Goal: Transaction & Acquisition: Purchase product/service

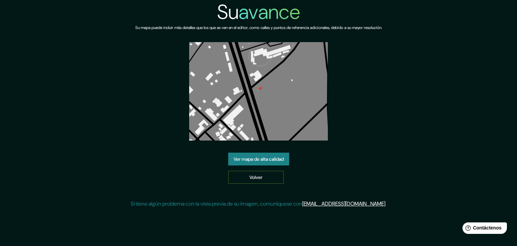
click at [251, 173] on font "Volver" at bounding box center [256, 177] width 13 height 9
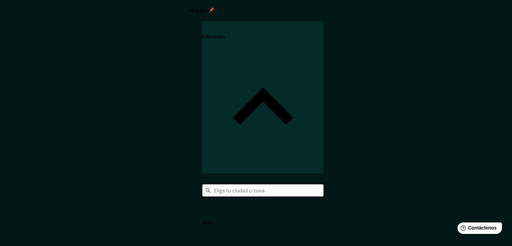
click at [324, 184] on input "Elige tu ciudad o zona" at bounding box center [262, 190] width 121 height 12
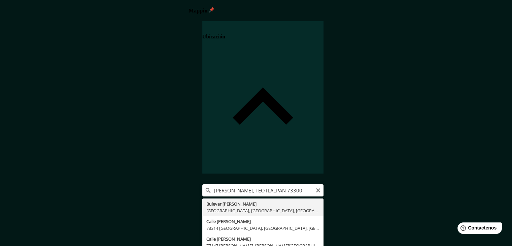
type input "Boulevard [PERSON_NAME], [GEOGRAPHIC_DATA], [GEOGRAPHIC_DATA], [GEOGRAPHIC_DATA]"
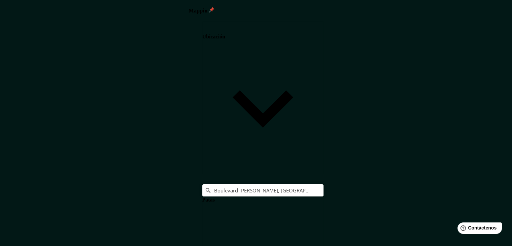
scroll to position [68, 0]
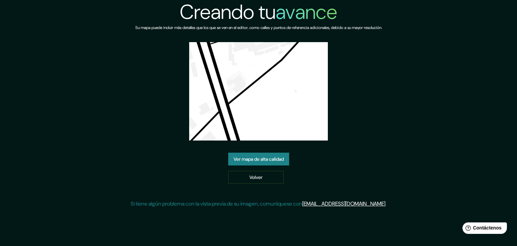
click at [283, 159] on font "Ver mapa de alta calidad" at bounding box center [259, 159] width 50 height 6
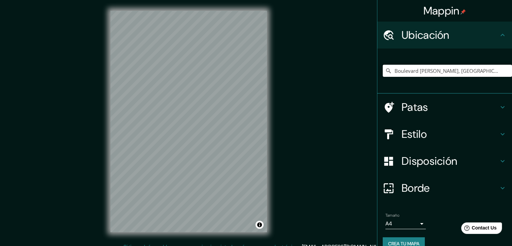
click at [482, 69] on input "Boulevard [PERSON_NAME], [GEOGRAPHIC_DATA], [GEOGRAPHIC_DATA], [GEOGRAPHIC_DATA]" at bounding box center [447, 71] width 129 height 12
click at [482, 75] on input "Boulevard [PERSON_NAME], [GEOGRAPHIC_DATA], [GEOGRAPHIC_DATA], [GEOGRAPHIC_DATA]" at bounding box center [447, 71] width 129 height 12
click at [490, 72] on input "Boulevard [PERSON_NAME], [GEOGRAPHIC_DATA], [GEOGRAPHIC_DATA], [GEOGRAPHIC_DATA]" at bounding box center [447, 71] width 129 height 12
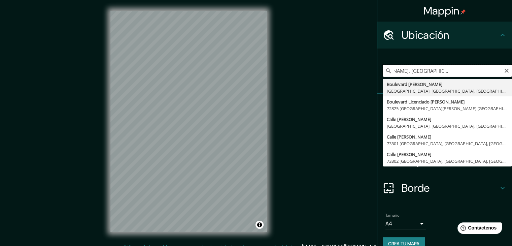
scroll to position [0, 47]
type input "Boulevard [PERSON_NAME], [GEOGRAPHIC_DATA], [GEOGRAPHIC_DATA], [GEOGRAPHIC_DATA]"
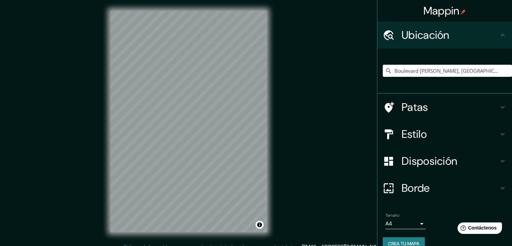
scroll to position [0, 0]
click at [421, 166] on font "Disposición" at bounding box center [430, 161] width 56 height 14
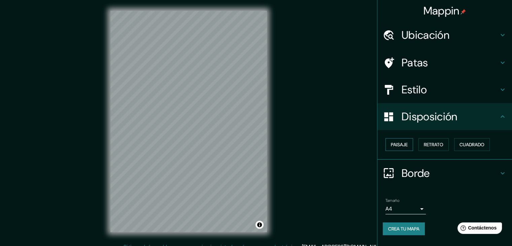
click at [410, 143] on button "Paisaje" at bounding box center [400, 144] width 28 height 13
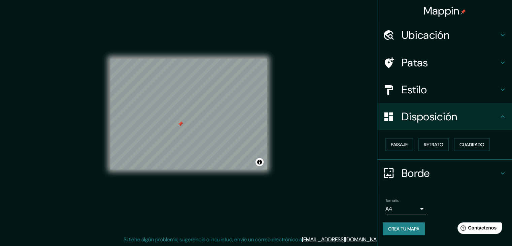
scroll to position [8, 0]
click at [469, 169] on h4 "Borde" at bounding box center [450, 172] width 97 height 13
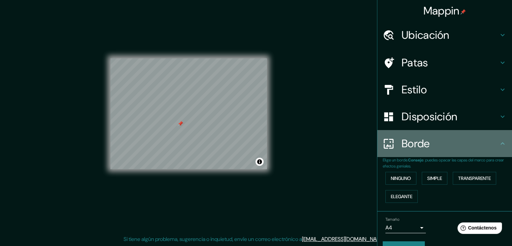
click at [461, 154] on div "Borde" at bounding box center [445, 143] width 135 height 27
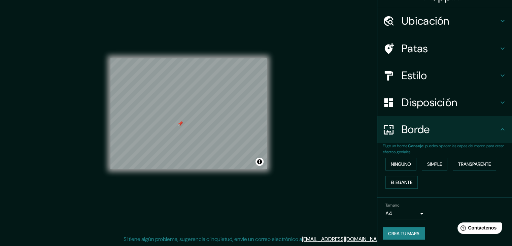
scroll to position [15, 0]
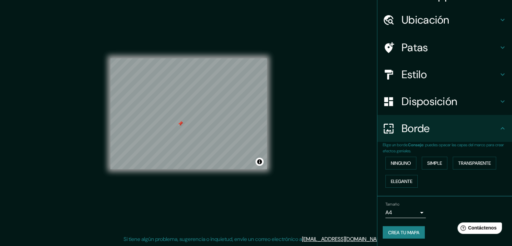
click at [399, 231] on font "Crea tu mapa" at bounding box center [403, 232] width 31 height 6
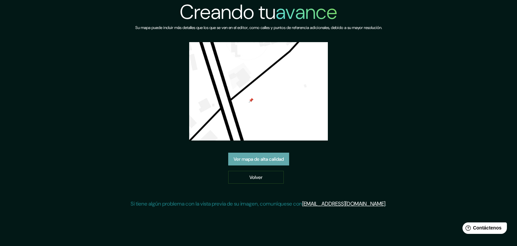
click at [275, 154] on link "Ver mapa de alta calidad" at bounding box center [258, 159] width 61 height 13
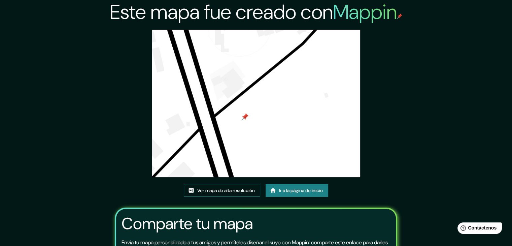
click at [222, 189] on font "Ver mapa de alta resolución" at bounding box center [226, 190] width 58 height 6
